Goal: Register for event/course

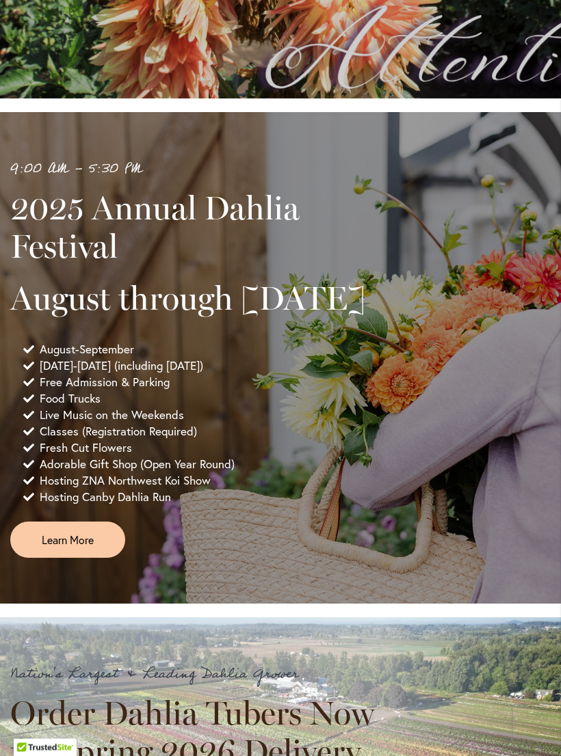
scroll to position [548, 0]
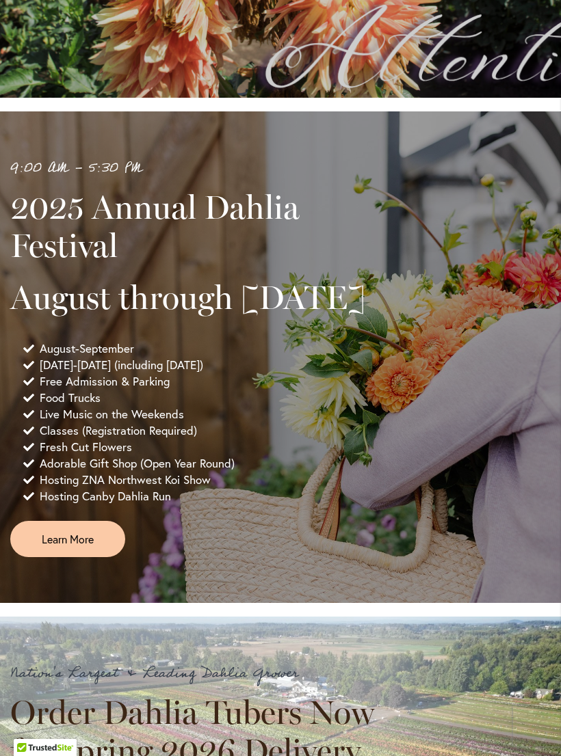
click at [62, 547] on span "Learn More" at bounding box center [68, 539] width 52 height 16
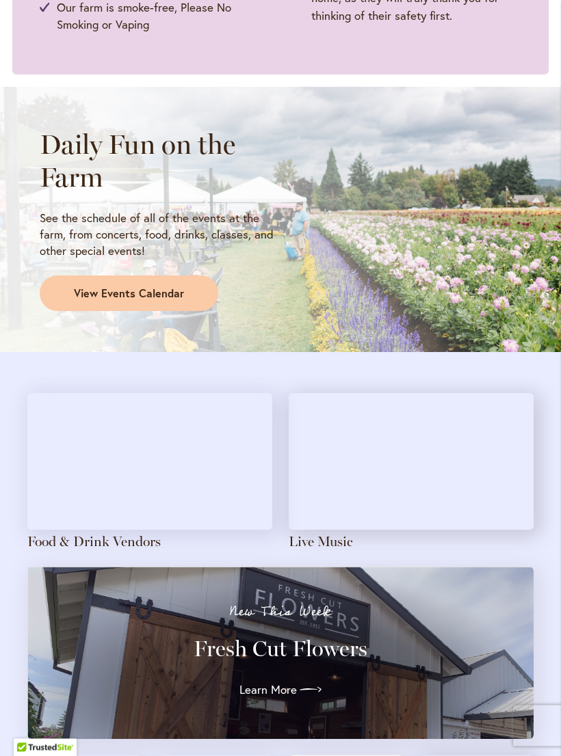
scroll to position [999, 0]
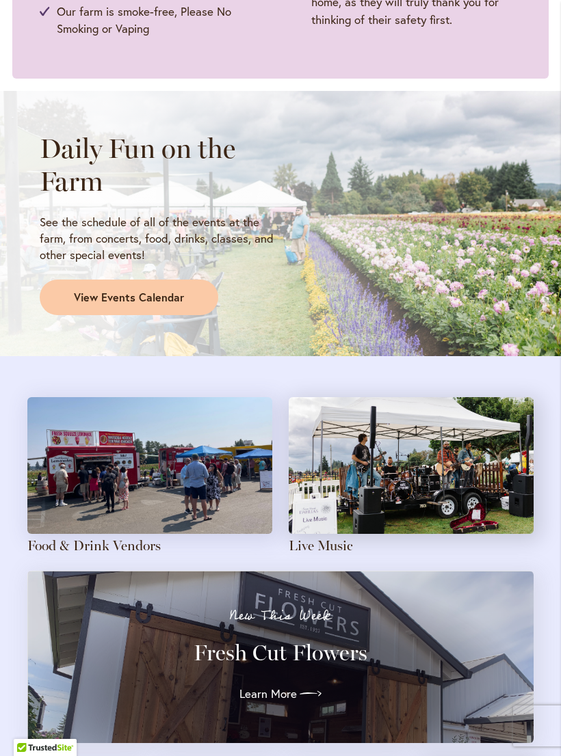
click at [109, 291] on span "View Events Calendar" at bounding box center [129, 298] width 110 height 16
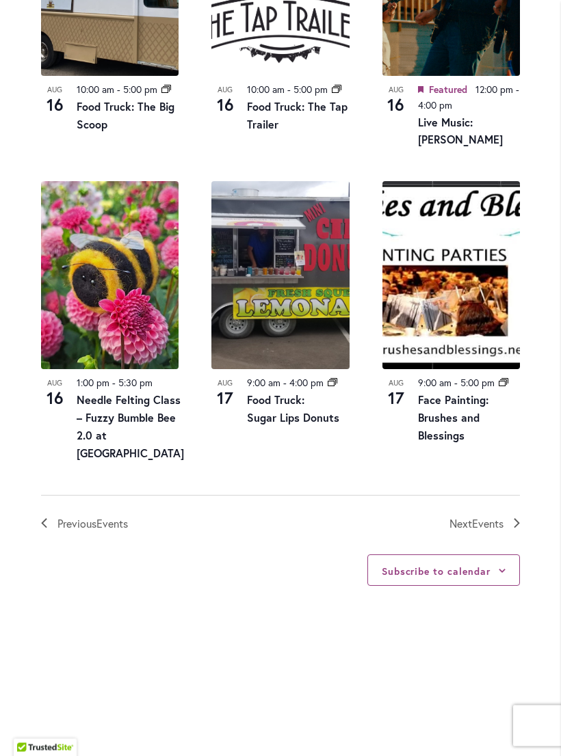
scroll to position [1485, 0]
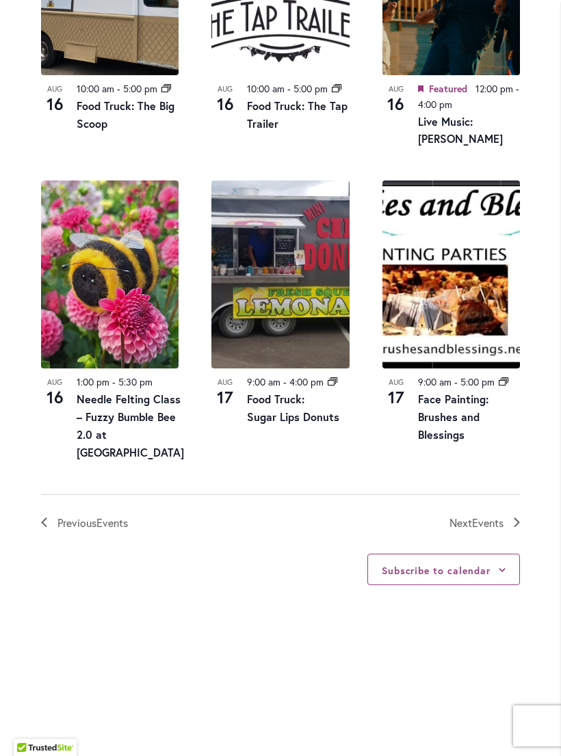
click at [494, 526] on span "Events" at bounding box center [487, 522] width 31 height 14
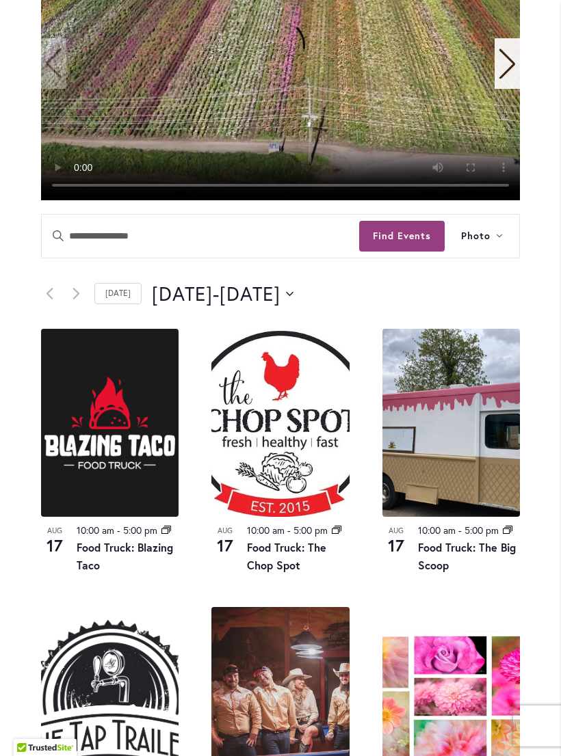
scroll to position [448, 0]
